Goal: Find specific page/section

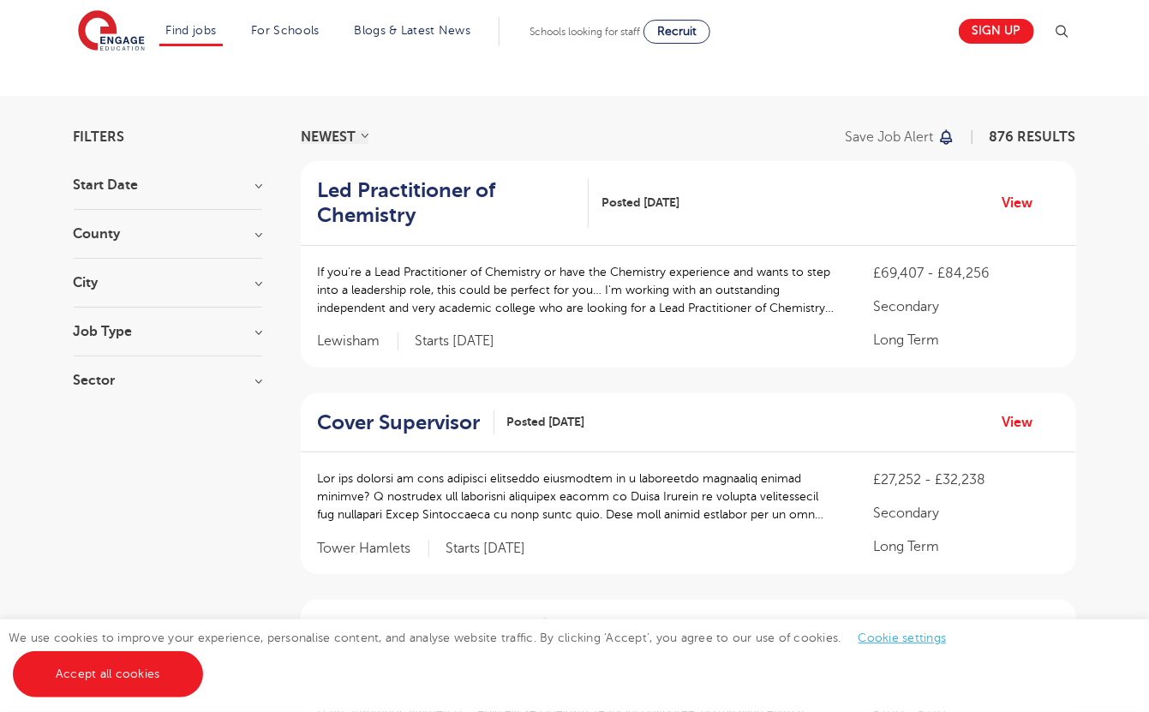
scroll to position [81, 0]
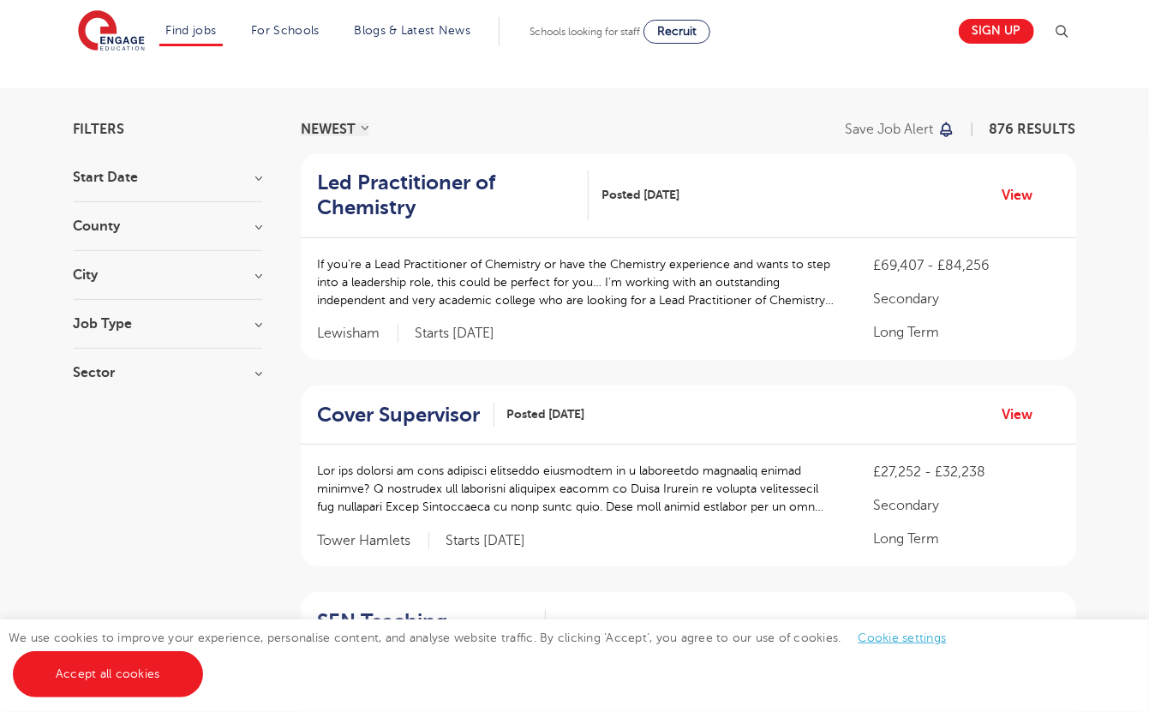
click at [119, 281] on div "City Hounslow 70 Leeds 42 [GEOGRAPHIC_DATA] 34 [GEOGRAPHIC_DATA] 32 Newham 32 S…" at bounding box center [168, 284] width 188 height 32
click at [255, 275] on h3 "City" at bounding box center [168, 275] width 188 height 14
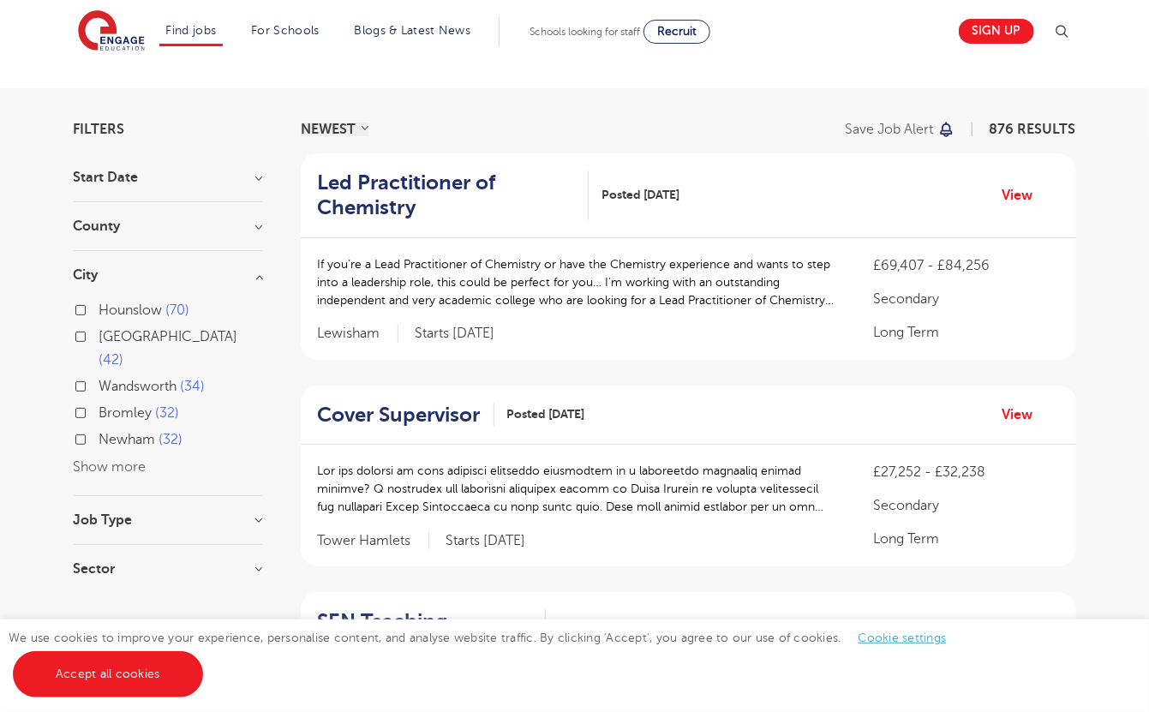
scroll to position [90, 0]
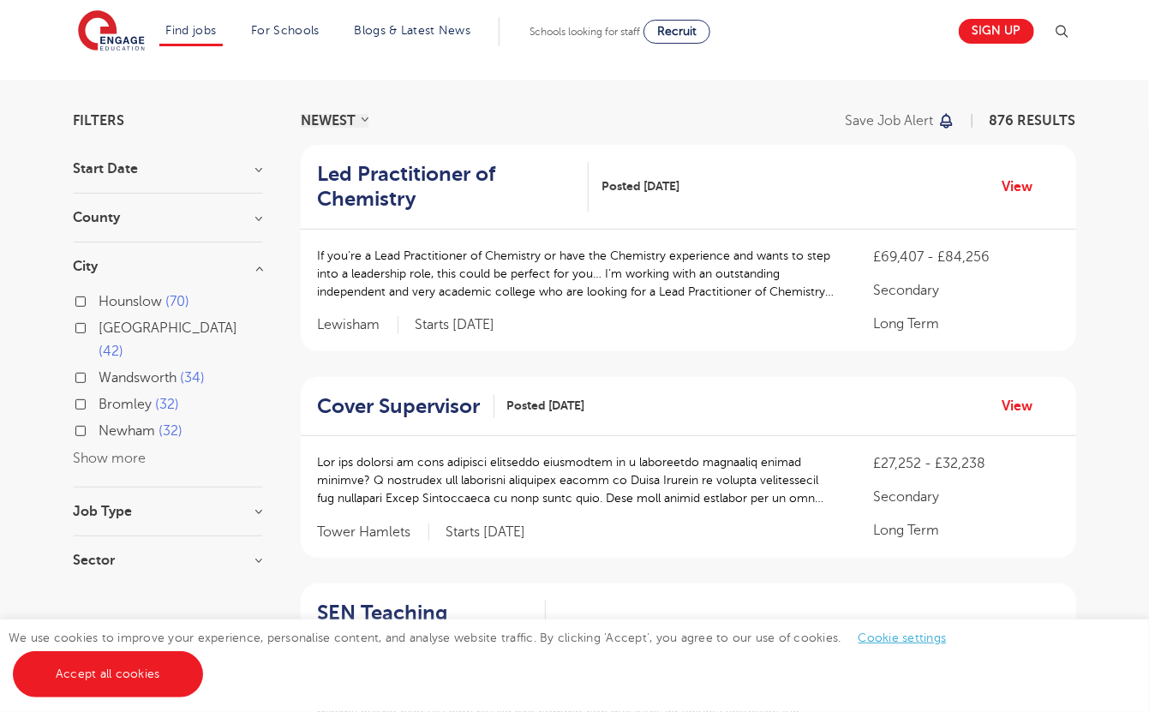
click at [120, 451] on button "Show more" at bounding box center [110, 458] width 73 height 15
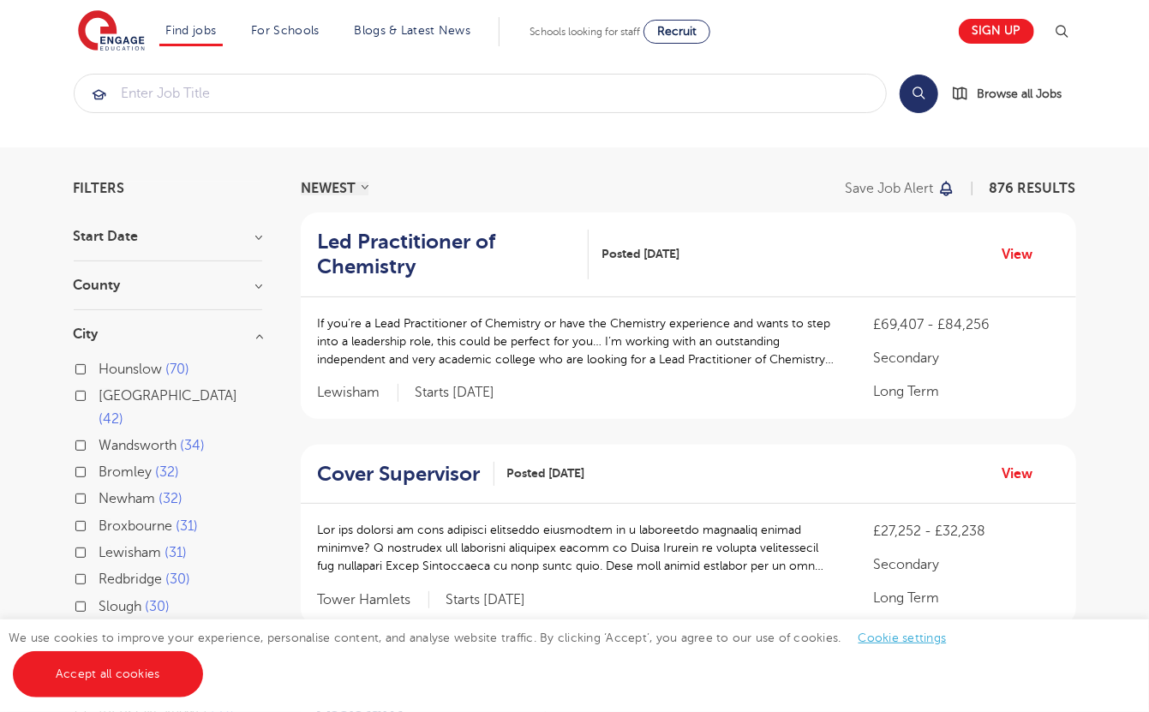
scroll to position [21, 0]
click at [90, 398] on div "Leeds 42" at bounding box center [168, 410] width 188 height 50
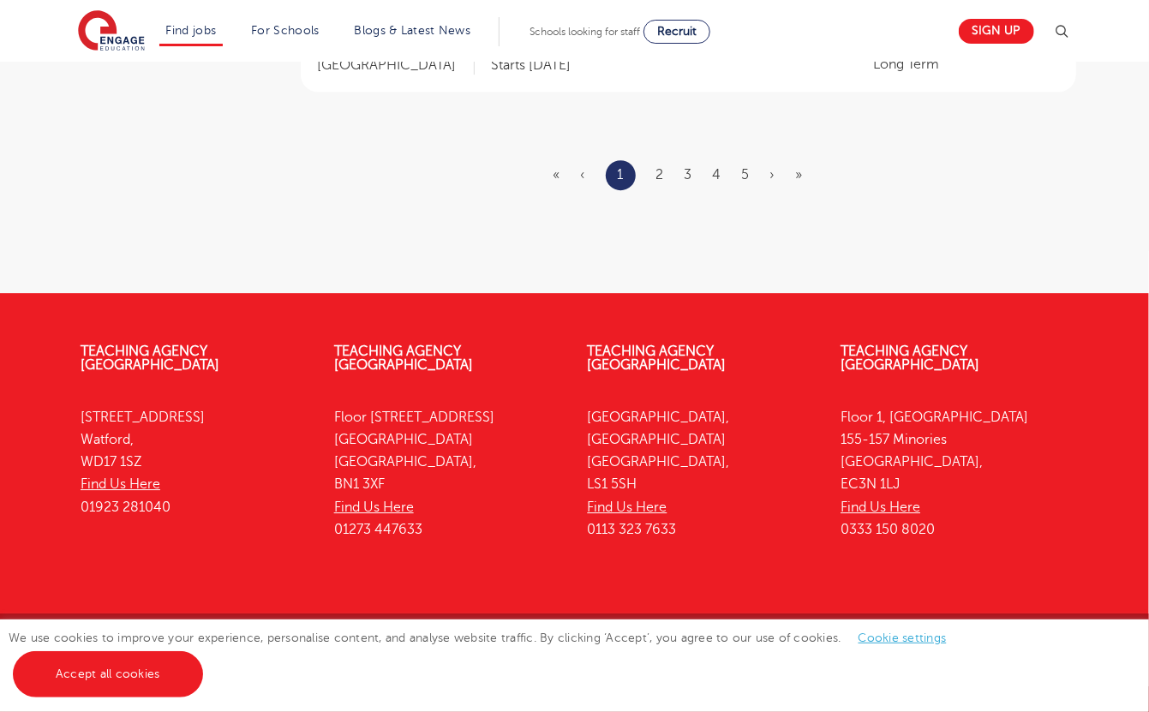
scroll to position [2364, 0]
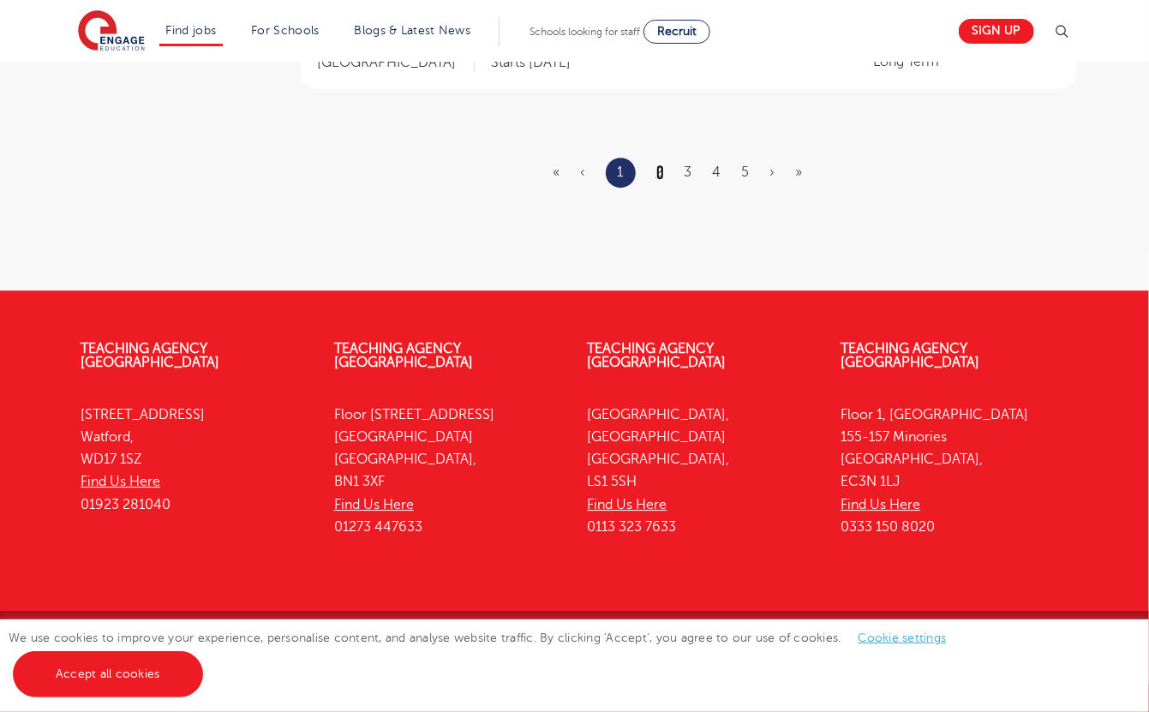
click at [660, 170] on link "2" at bounding box center [660, 171] width 8 height 15
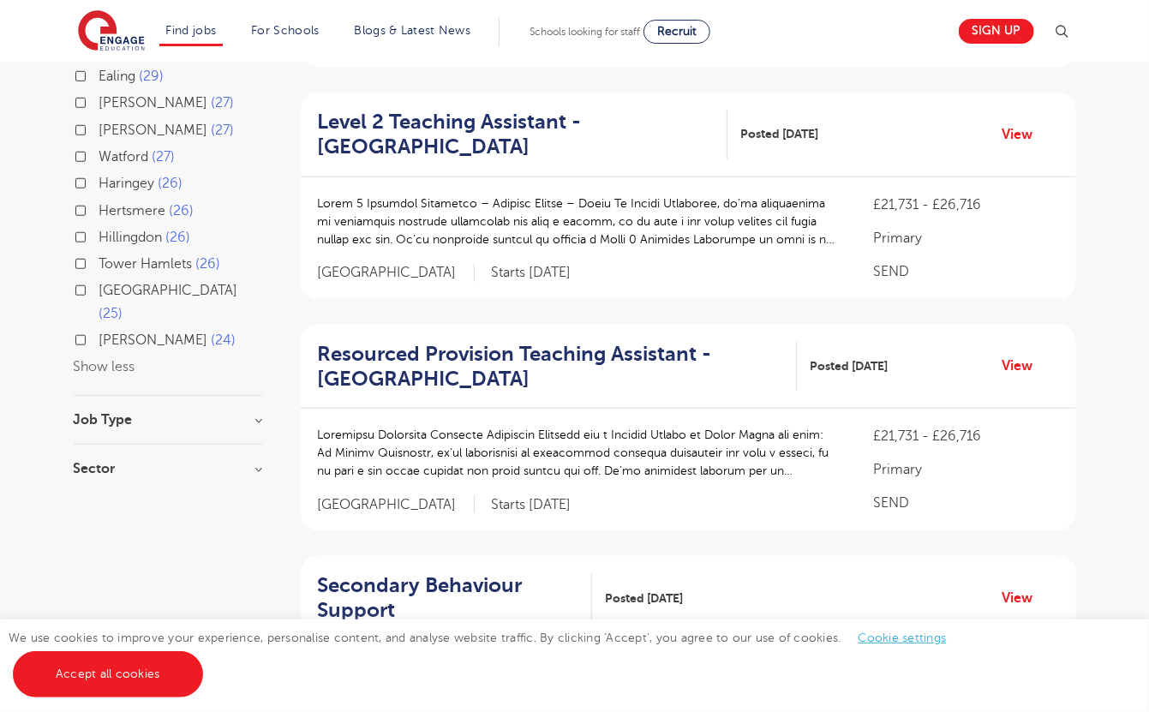
scroll to position [343, 0]
